Goal: Transaction & Acquisition: Purchase product/service

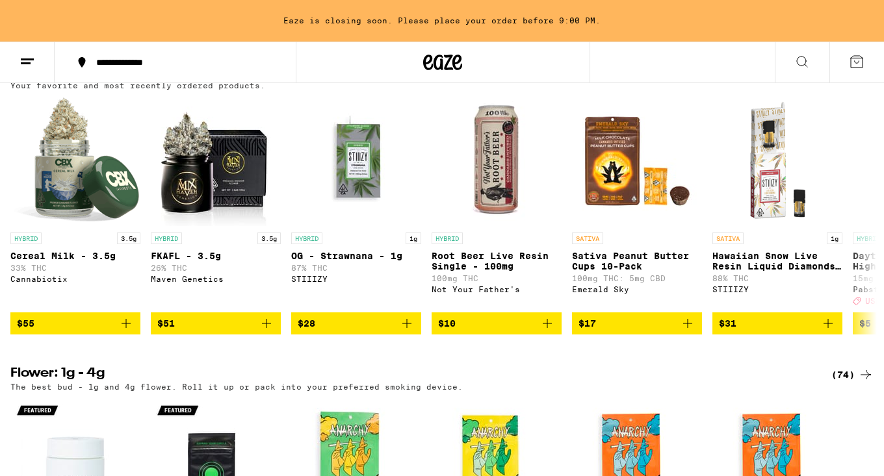
scroll to position [1043, 0]
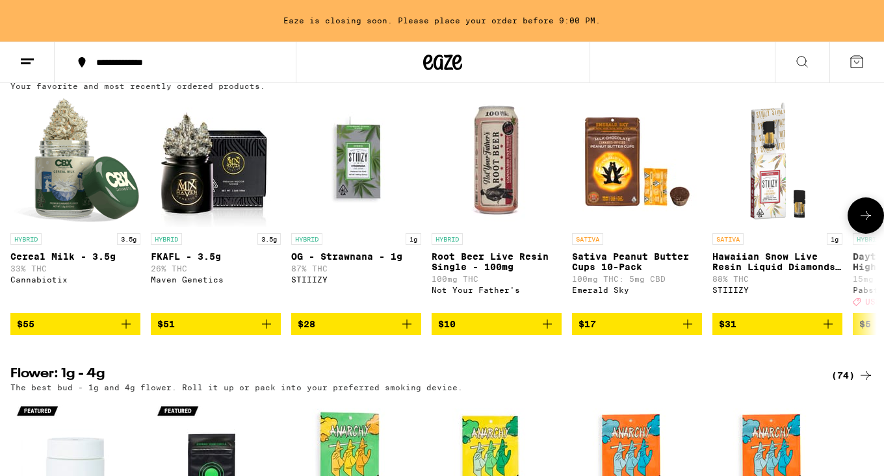
click at [89, 332] on span "$55" at bounding box center [75, 325] width 117 height 16
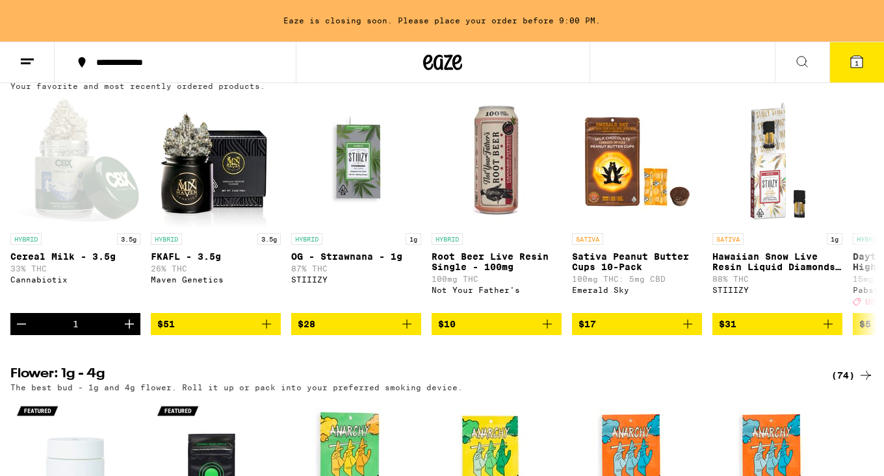
click at [855, 62] on span "1" at bounding box center [857, 63] width 4 height 8
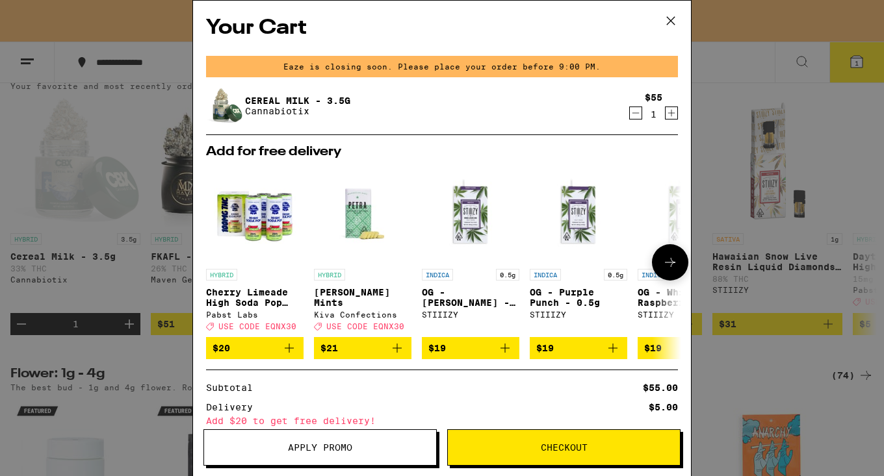
scroll to position [124, 0]
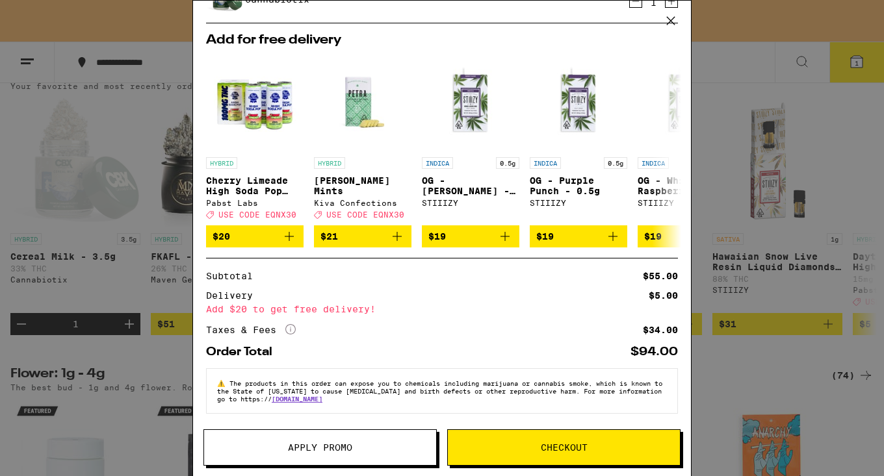
click at [672, 20] on icon at bounding box center [671, 21] width 20 height 20
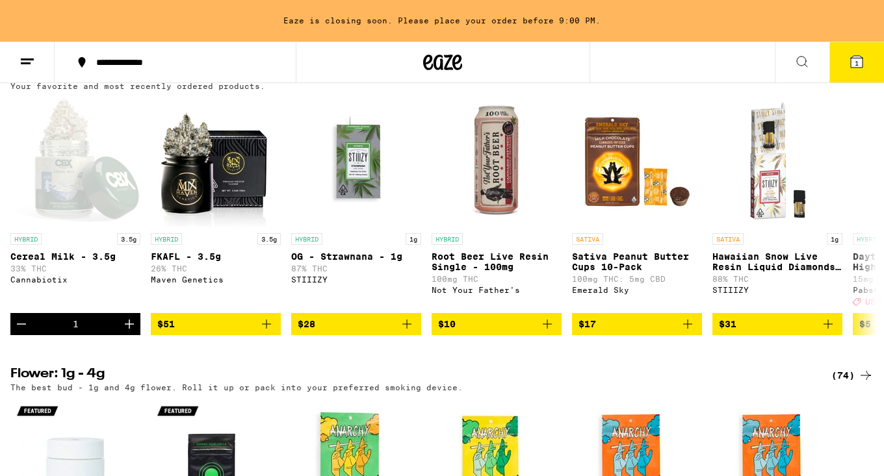
click at [859, 60] on icon at bounding box center [857, 62] width 12 height 12
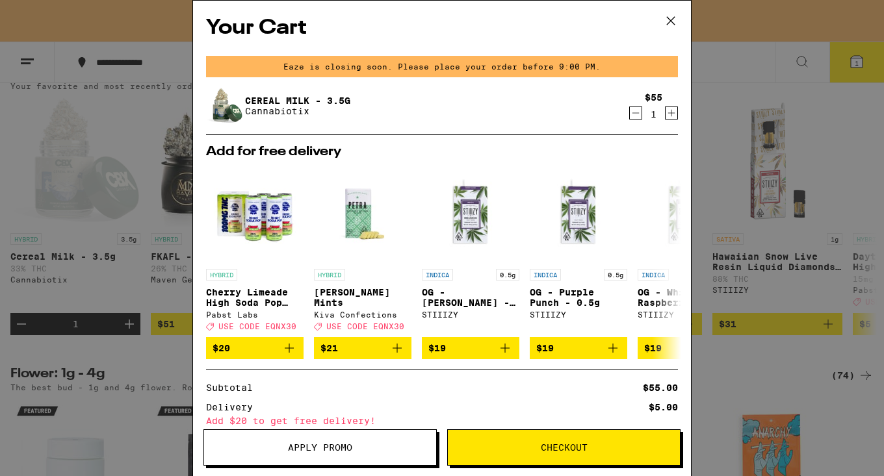
click at [636, 115] on icon "Decrement" at bounding box center [636, 113] width 12 height 16
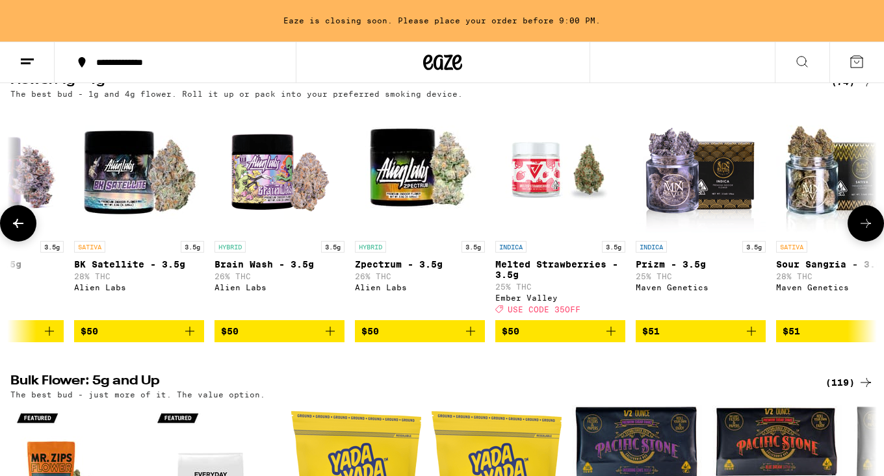
scroll to position [0, 7234]
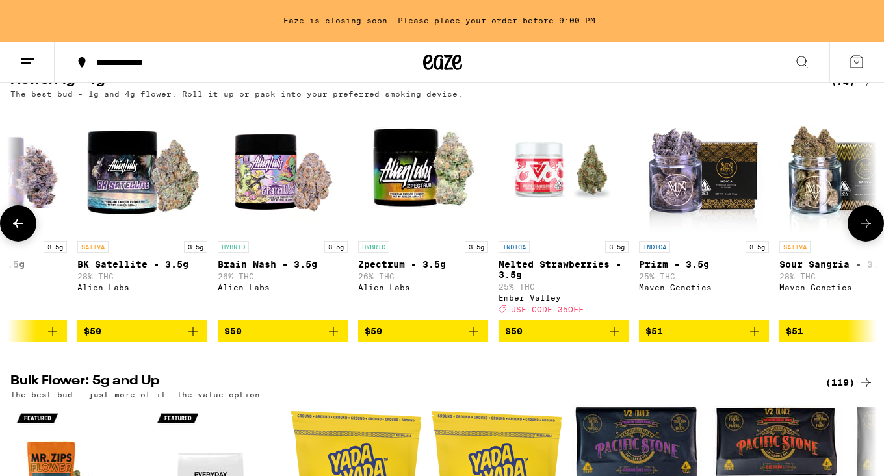
click at [276, 270] on p "Brain Wash - 3.5g" at bounding box center [283, 264] width 130 height 10
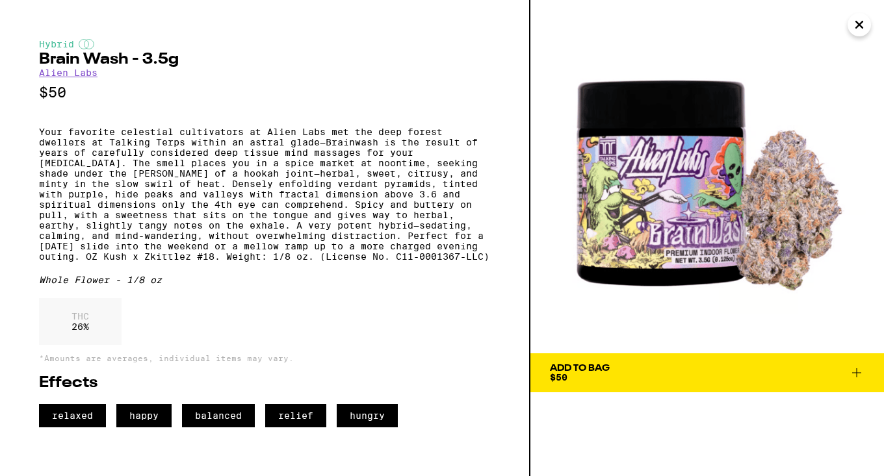
click at [699, 361] on button "Add To Bag $50" at bounding box center [707, 373] width 354 height 39
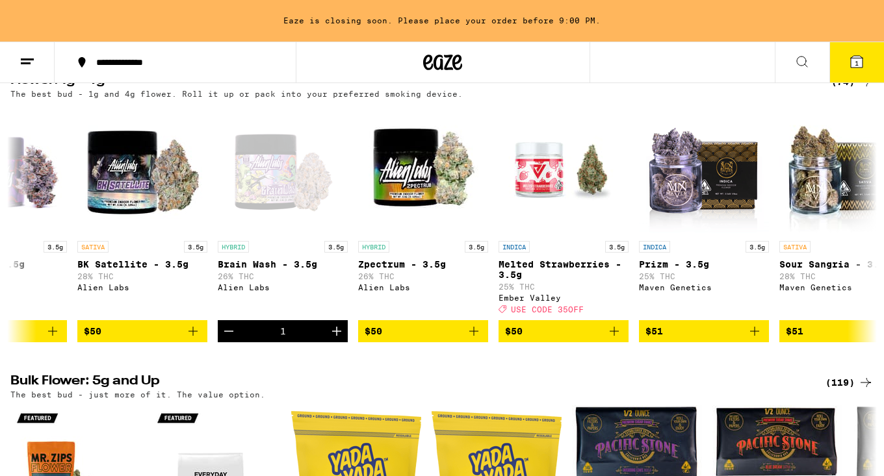
click at [860, 64] on icon at bounding box center [857, 62] width 12 height 12
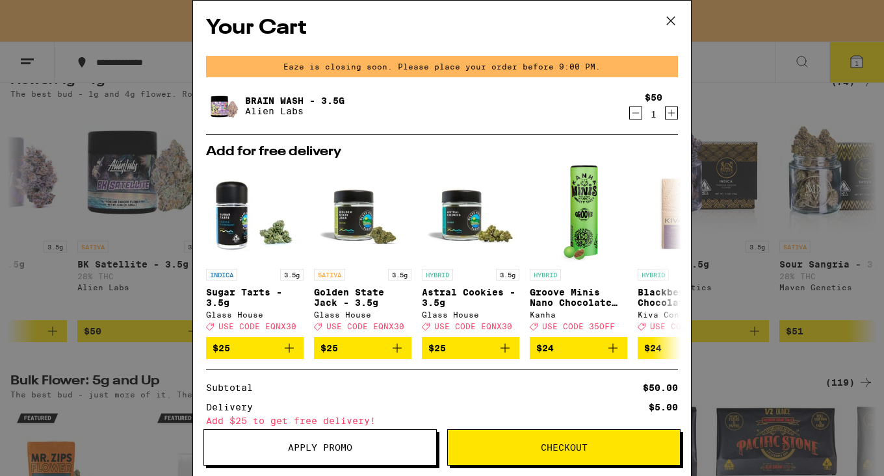
click at [533, 454] on button "Checkout" at bounding box center [563, 448] width 233 height 36
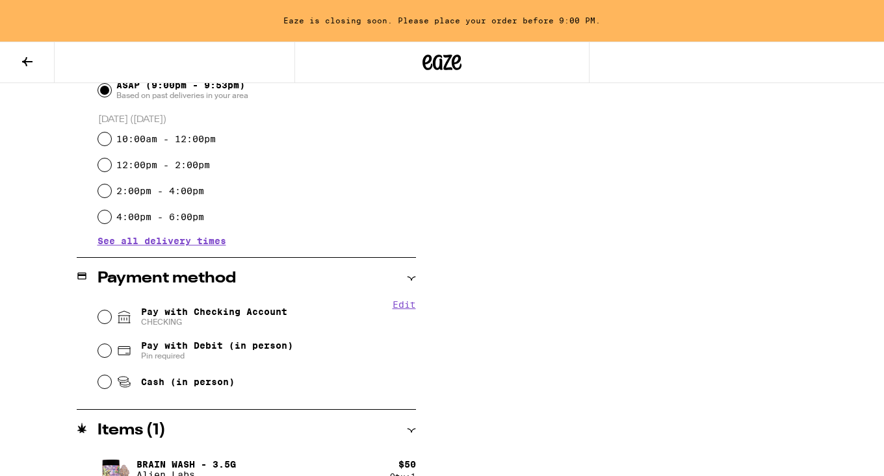
scroll to position [408, 0]
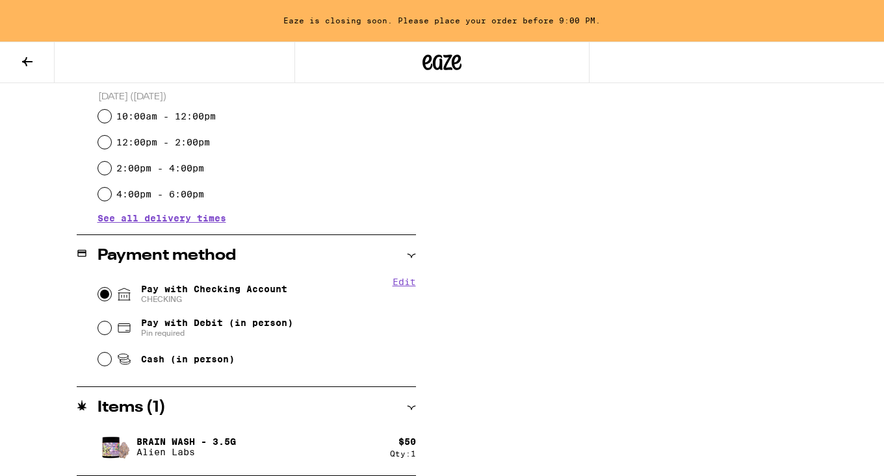
click at [108, 295] on input "Pay with Checking Account CHECKING" at bounding box center [104, 294] width 13 height 13
radio input "true"
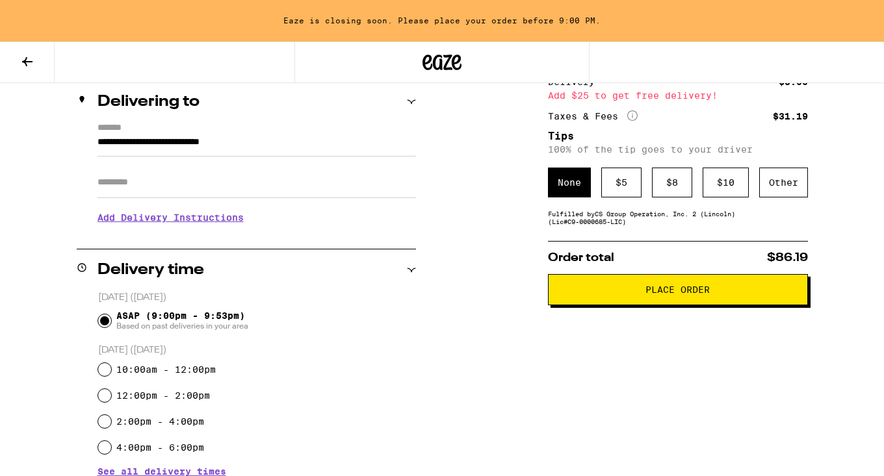
scroll to position [155, 0]
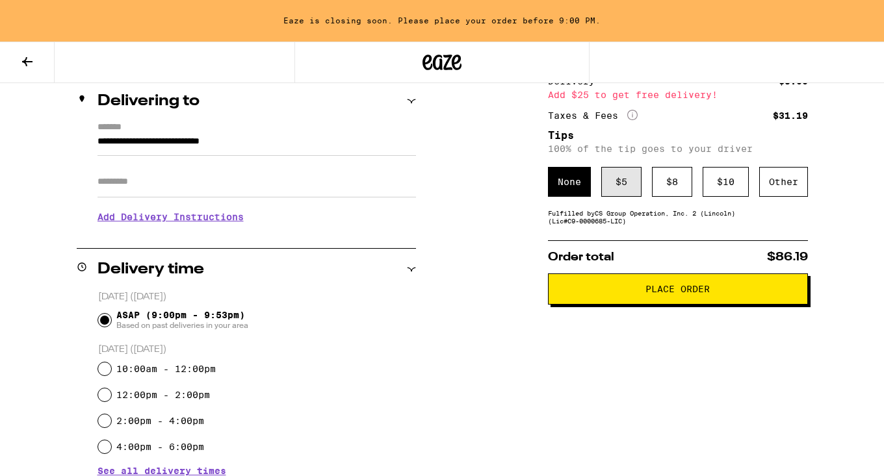
click at [620, 185] on div "$ 5" at bounding box center [621, 182] width 40 height 30
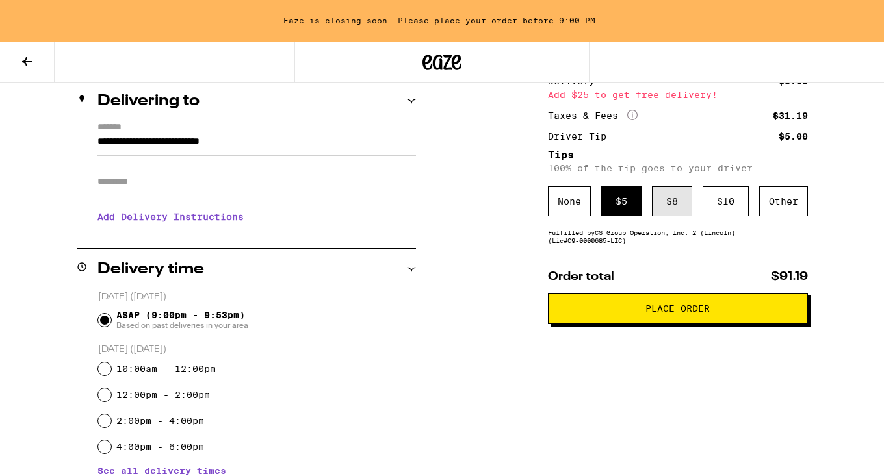
click at [667, 200] on div "$ 8" at bounding box center [672, 202] width 40 height 30
click at [685, 309] on span "Place Order" at bounding box center [677, 308] width 64 height 9
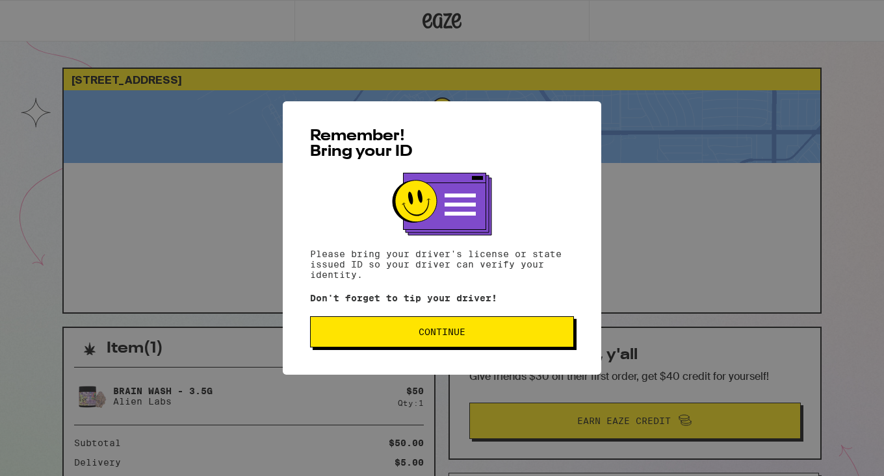
click at [526, 337] on span "Continue" at bounding box center [442, 332] width 242 height 9
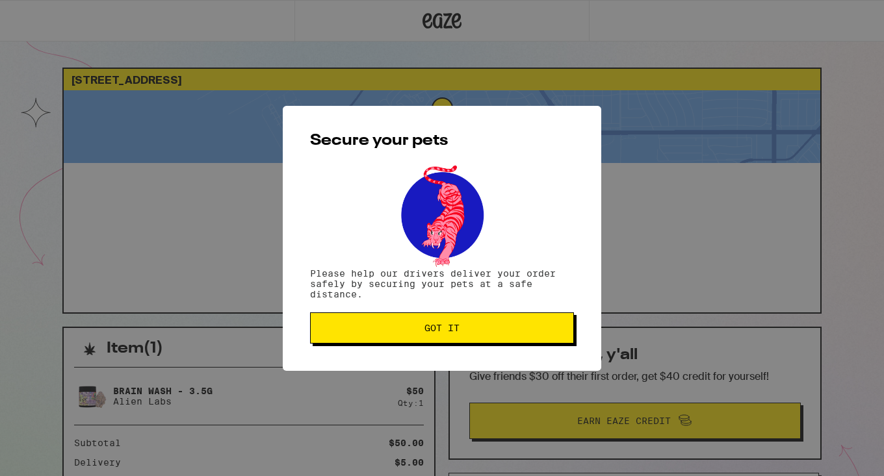
click at [520, 336] on button "Got it" at bounding box center [442, 328] width 264 height 31
